Goal: Transaction & Acquisition: Purchase product/service

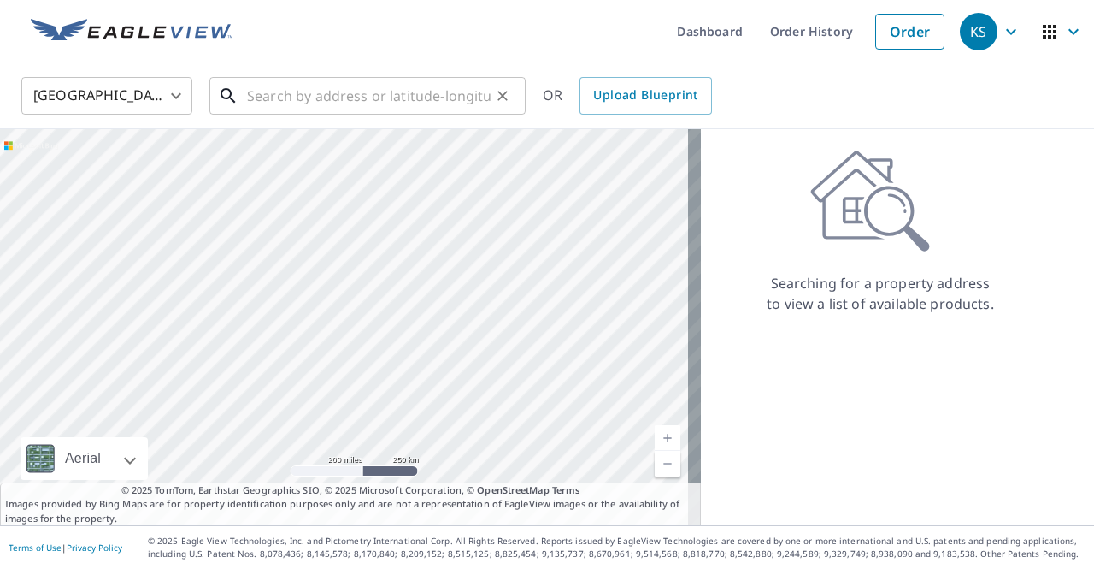
click at [298, 103] on input "text" at bounding box center [369, 96] width 244 height 48
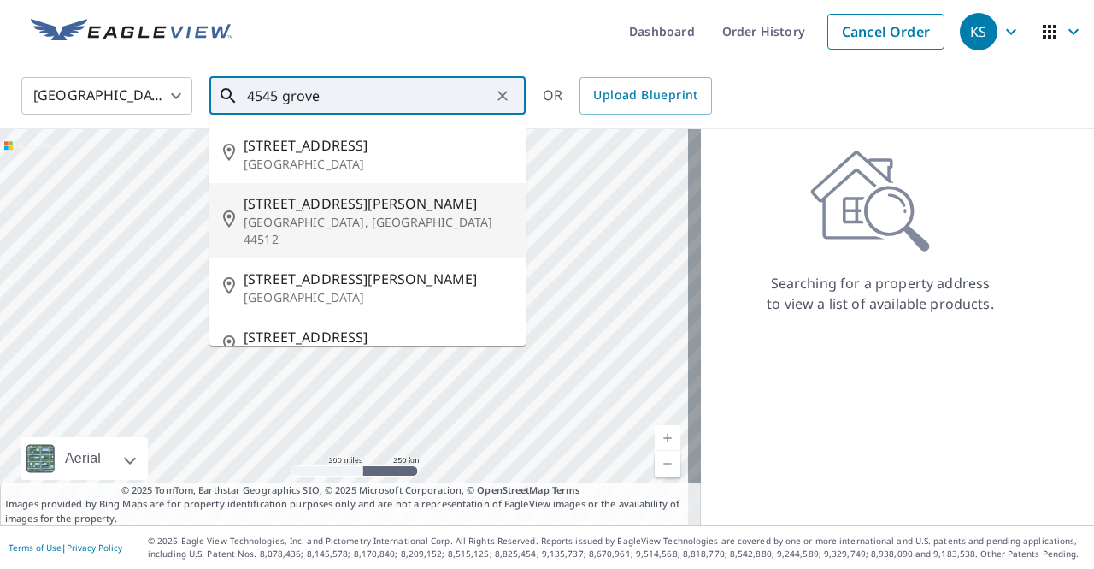
click at [303, 207] on span "[STREET_ADDRESS][PERSON_NAME]" at bounding box center [378, 203] width 268 height 21
type input "[STREET_ADDRESS][PERSON_NAME]"
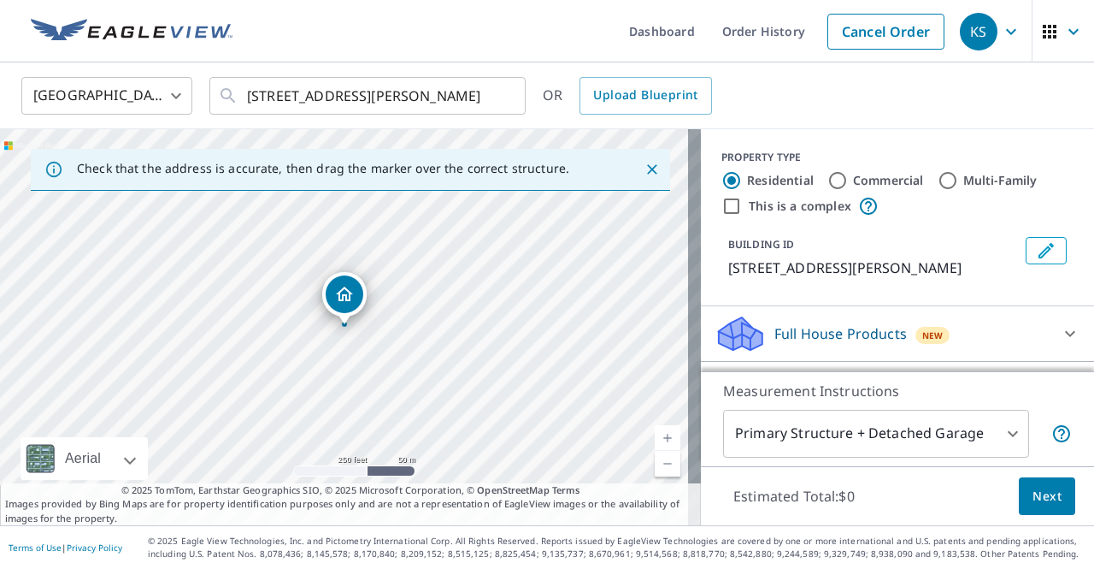
click at [647, 168] on icon "Close" at bounding box center [652, 169] width 10 height 10
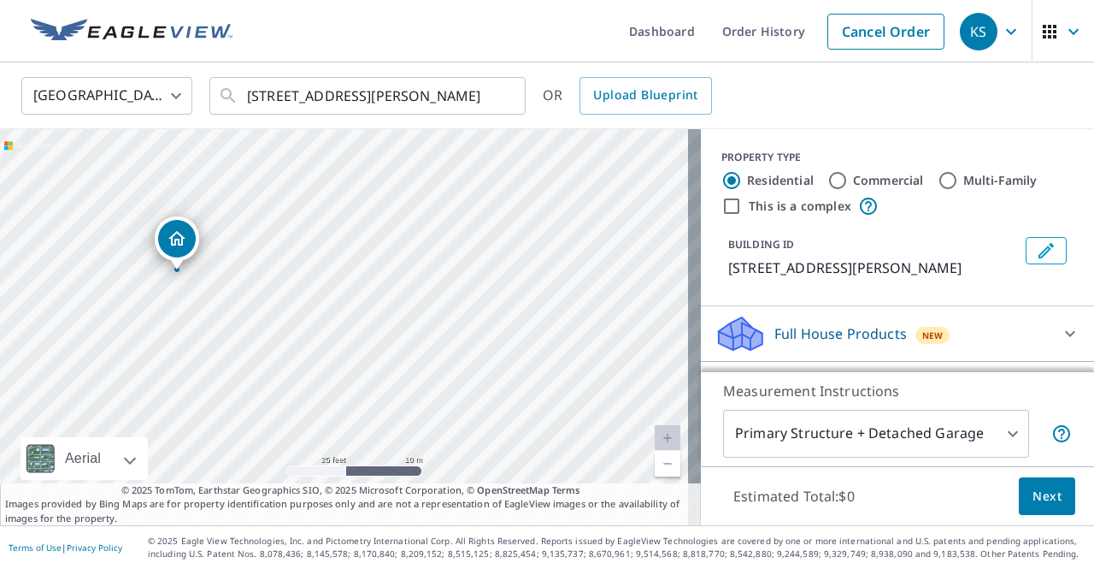
drag, startPoint x: 363, startPoint y: 416, endPoint x: 317, endPoint y: 150, distance: 270.6
click at [317, 150] on div "[STREET_ADDRESS][PERSON_NAME]" at bounding box center [350, 327] width 701 height 396
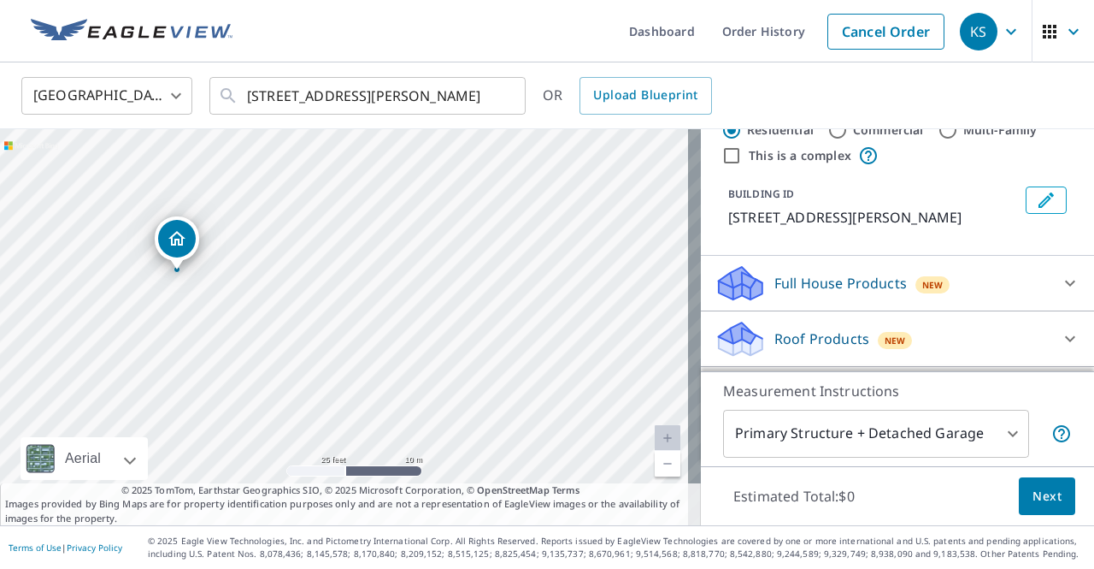
scroll to position [86, 0]
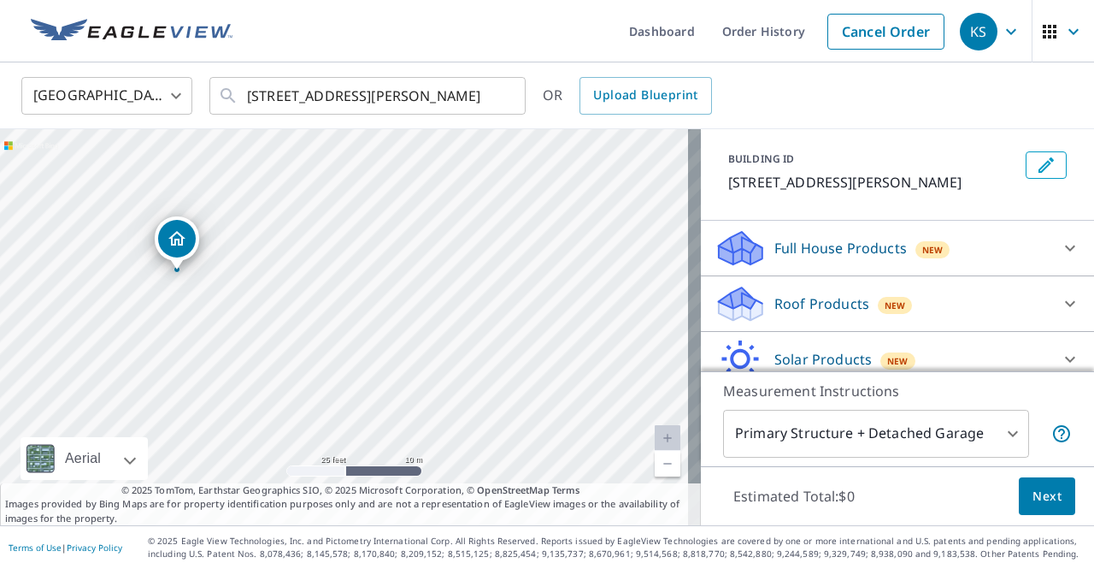
click at [937, 298] on div "Roof Products New" at bounding box center [882, 304] width 335 height 40
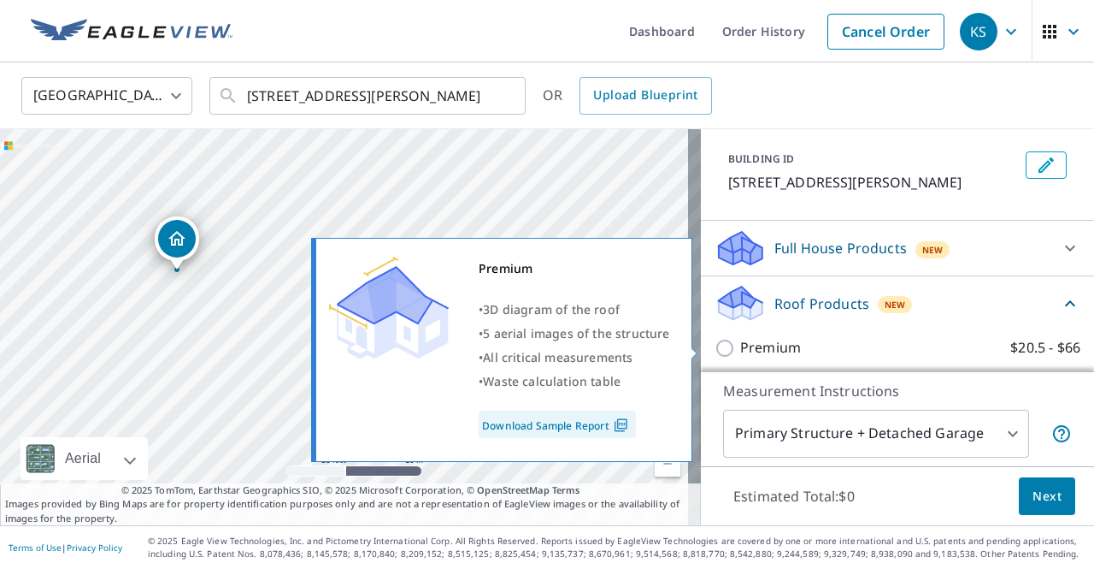
click at [716, 348] on input "Premium $20.5 - $66" at bounding box center [728, 348] width 26 height 21
checkbox input "true"
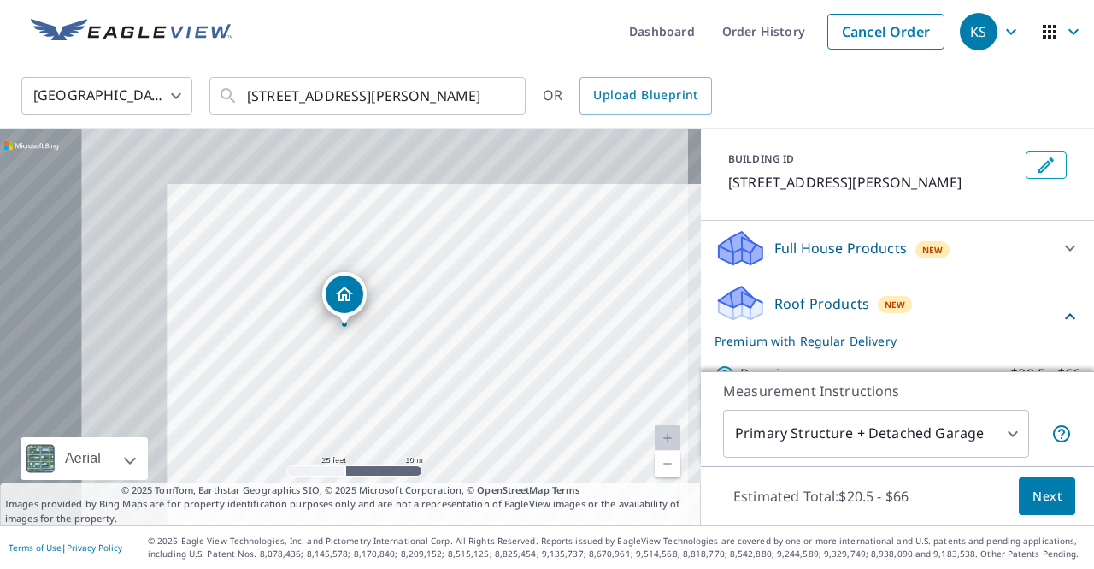
scroll to position [171, 0]
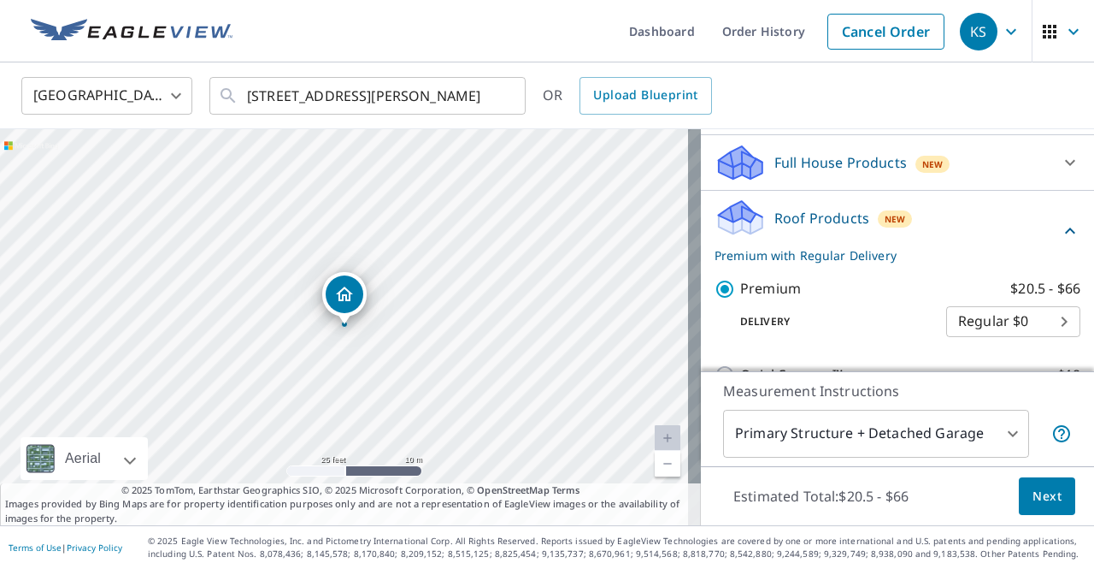
click at [999, 434] on body "KS KS Dashboard Order History Cancel Order KS [GEOGRAPHIC_DATA] [GEOGRAPHIC_DAT…" at bounding box center [547, 284] width 1094 height 569
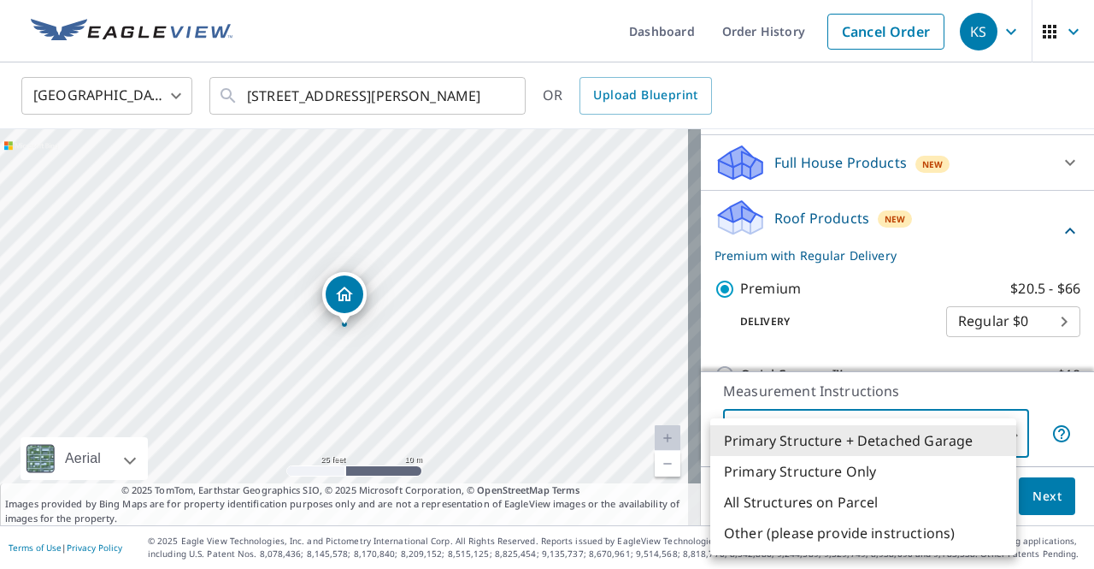
click at [814, 504] on li "All Structures on Parcel" at bounding box center [864, 502] width 306 height 31
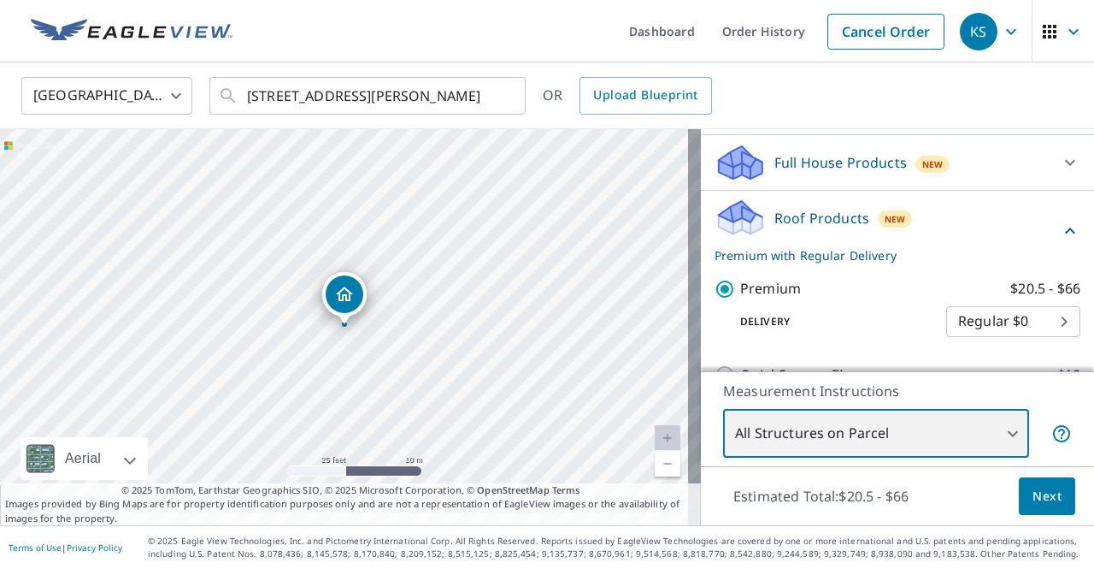
type input "3"
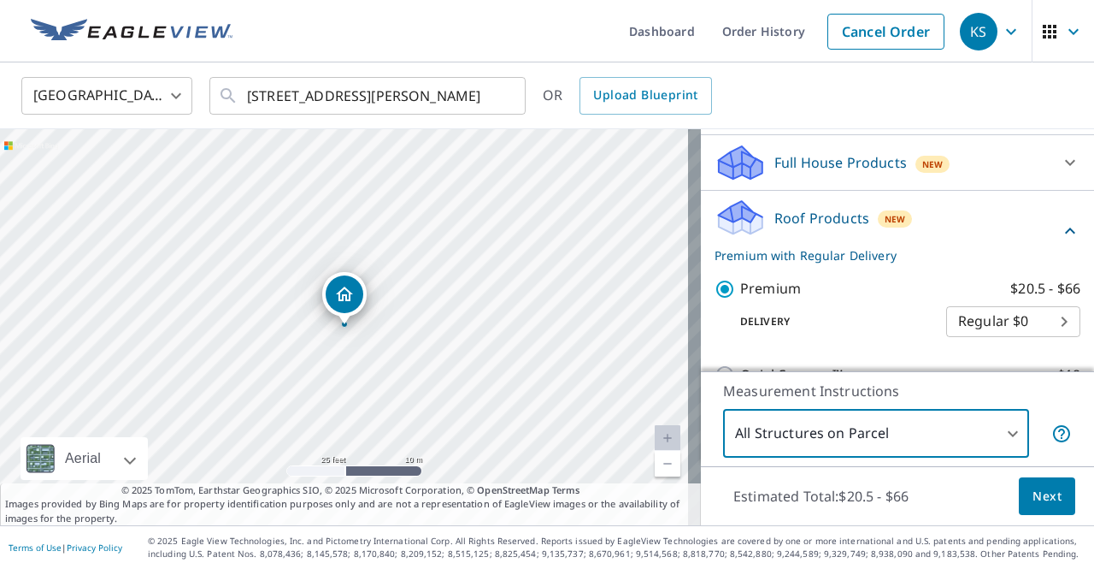
click at [1047, 498] on span "Next" at bounding box center [1047, 496] width 29 height 21
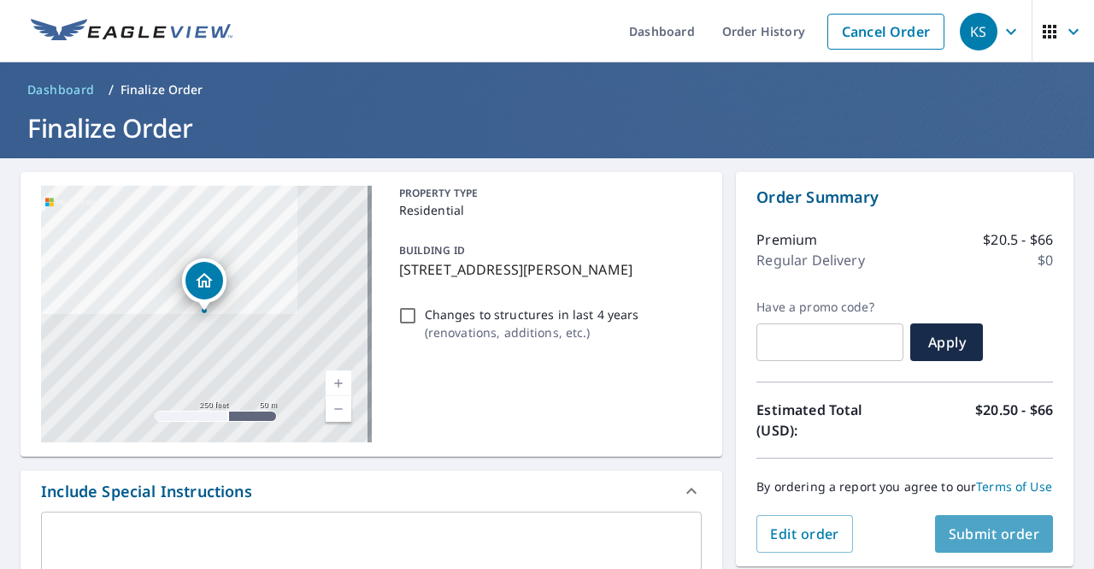
click at [991, 542] on span "Submit order" at bounding box center [994, 533] width 91 height 19
checkbox input "true"
